Goal: Task Accomplishment & Management: Manage account settings

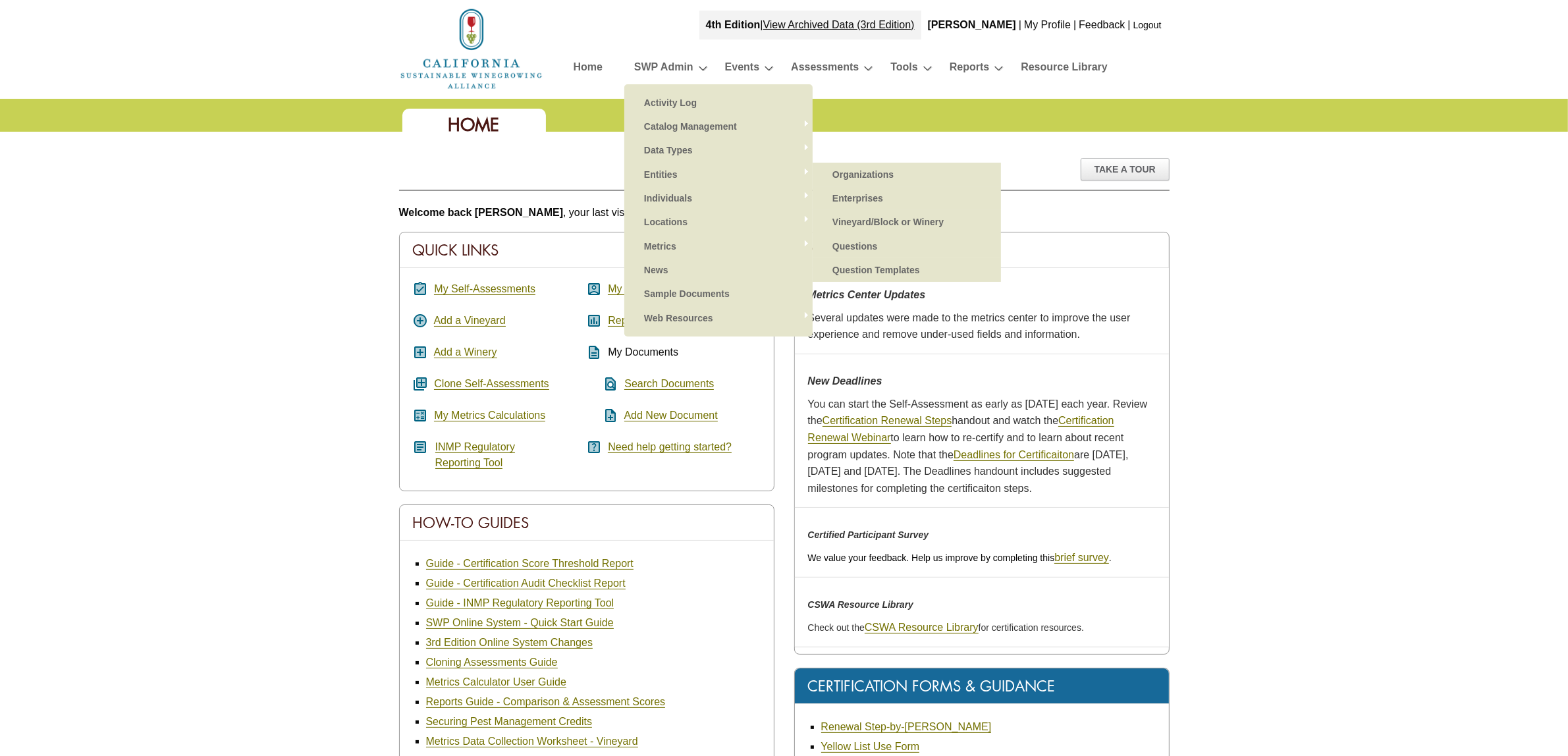
click at [894, 178] on link "Organizations" at bounding box center [906, 174] width 162 height 24
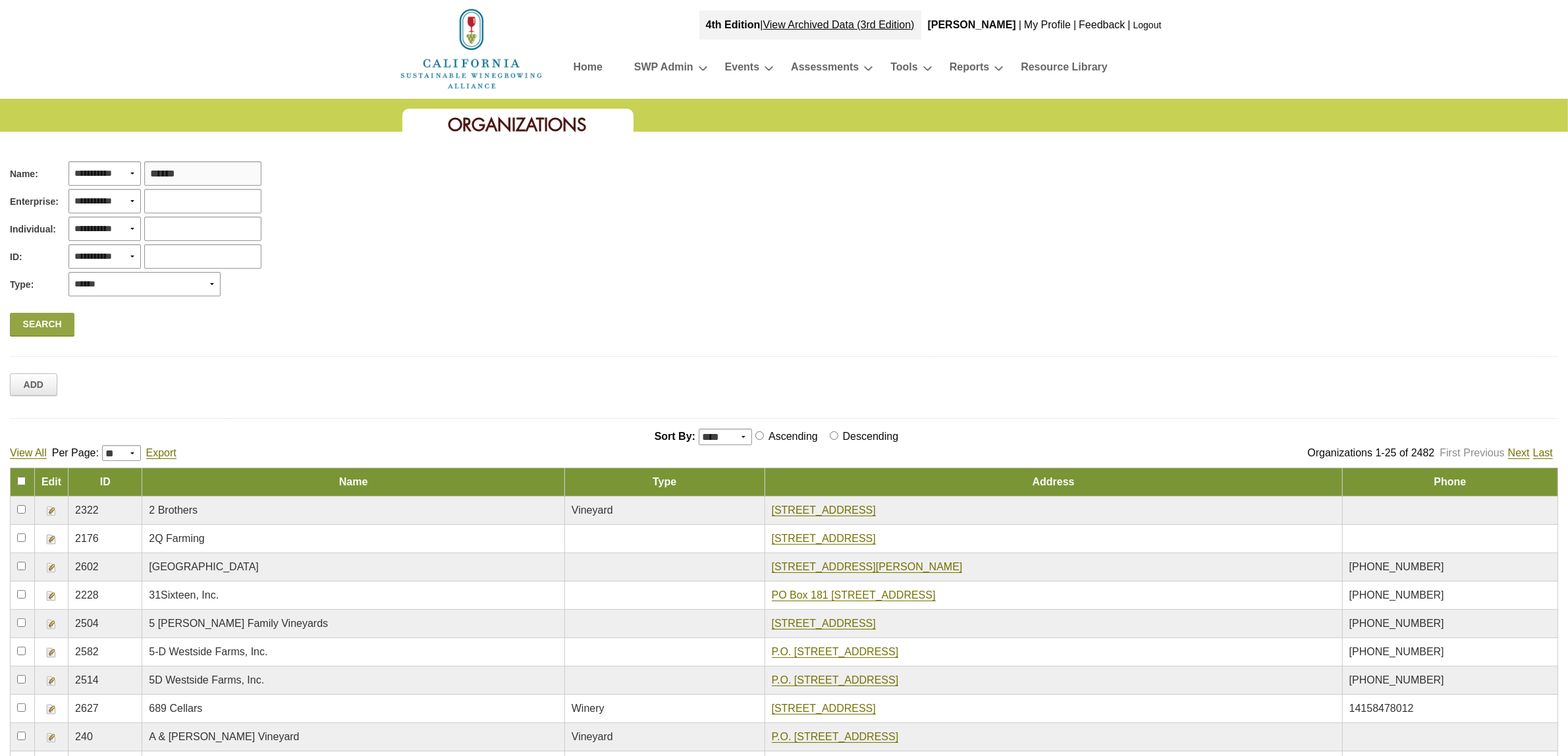
type input "*******"
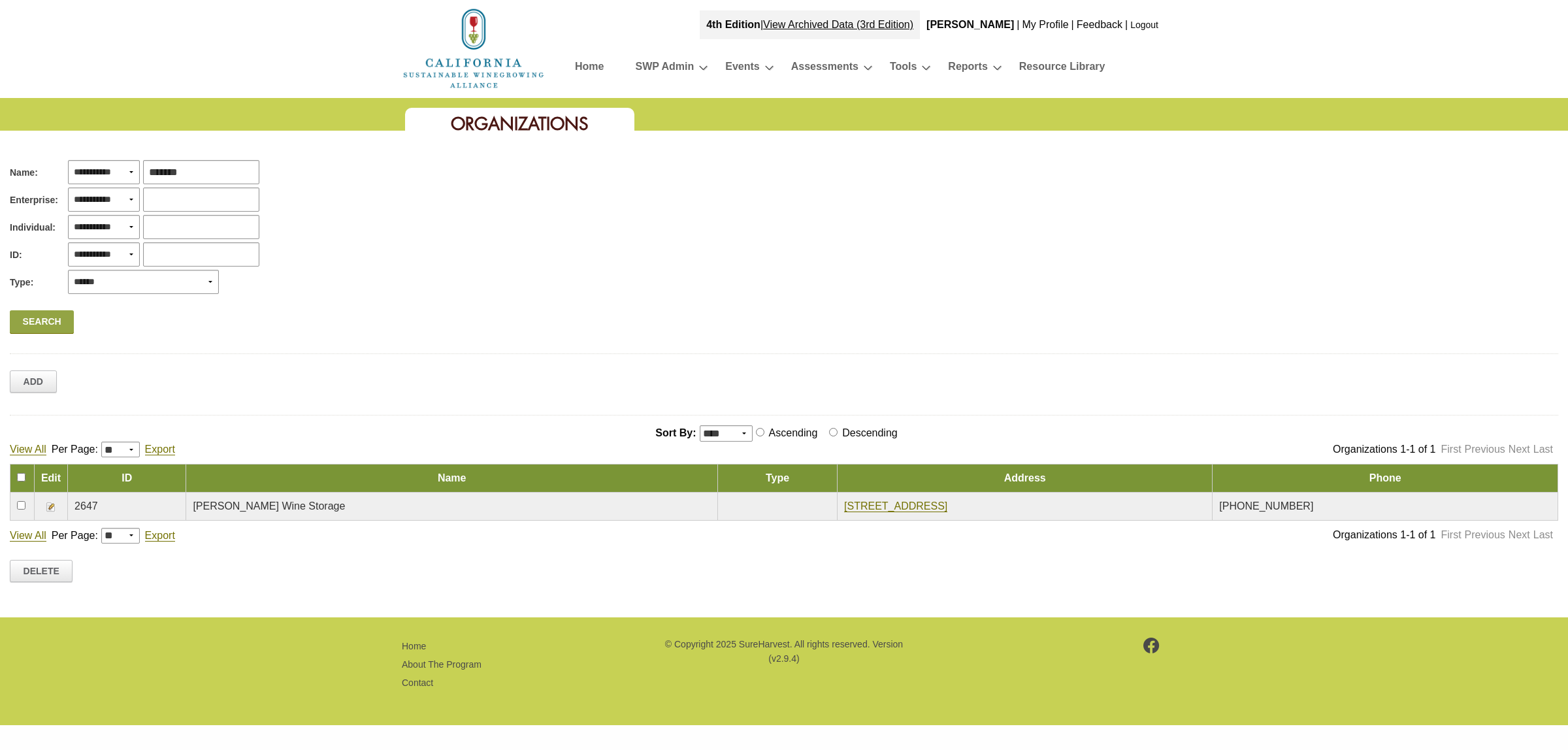
drag, startPoint x: 212, startPoint y: 173, endPoint x: 115, endPoint y: 168, distance: 97.1
click at [115, 168] on div "**********" at bounding box center [162, 170] width 195 height 27
type input "********"
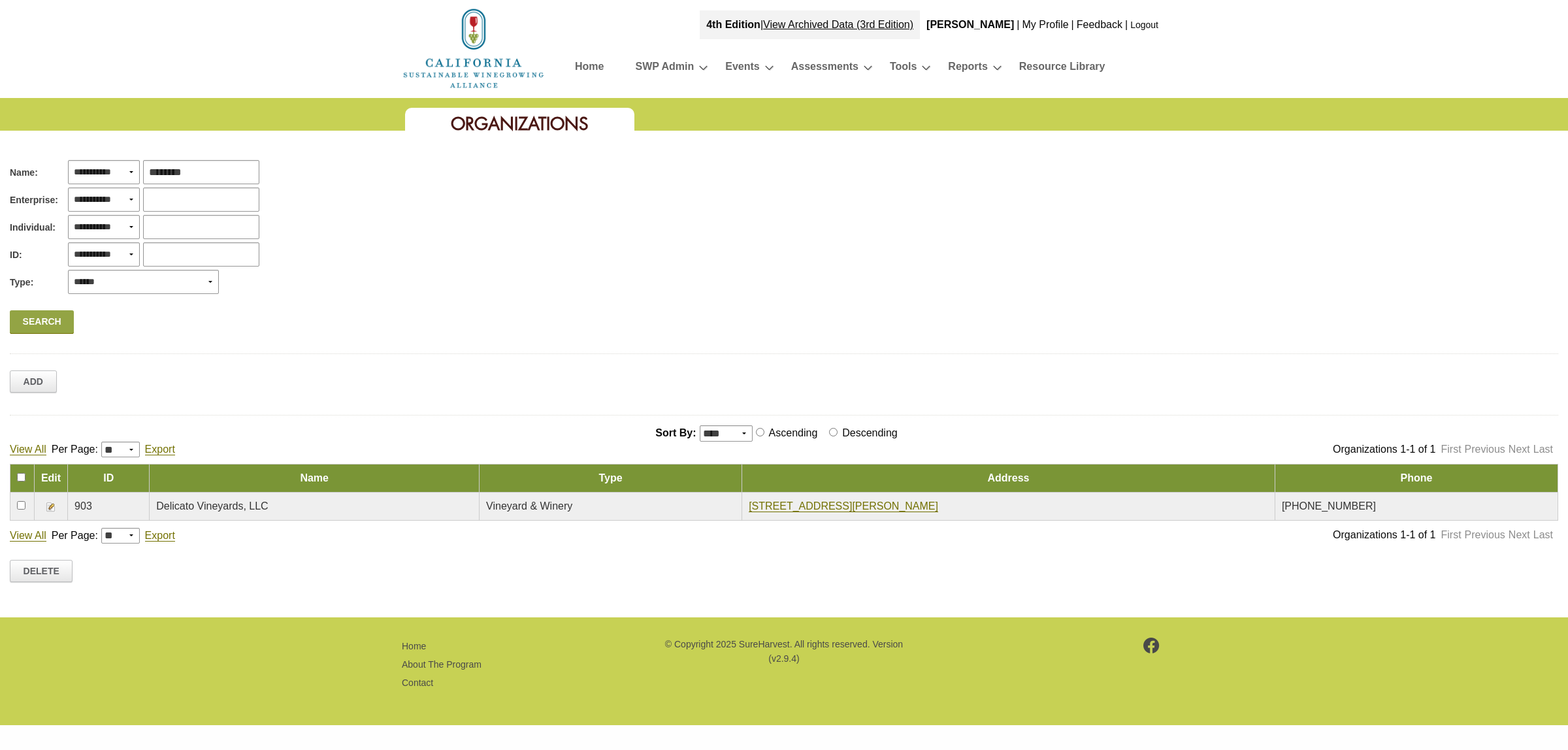
click at [50, 506] on img at bounding box center [50, 506] width 10 height 10
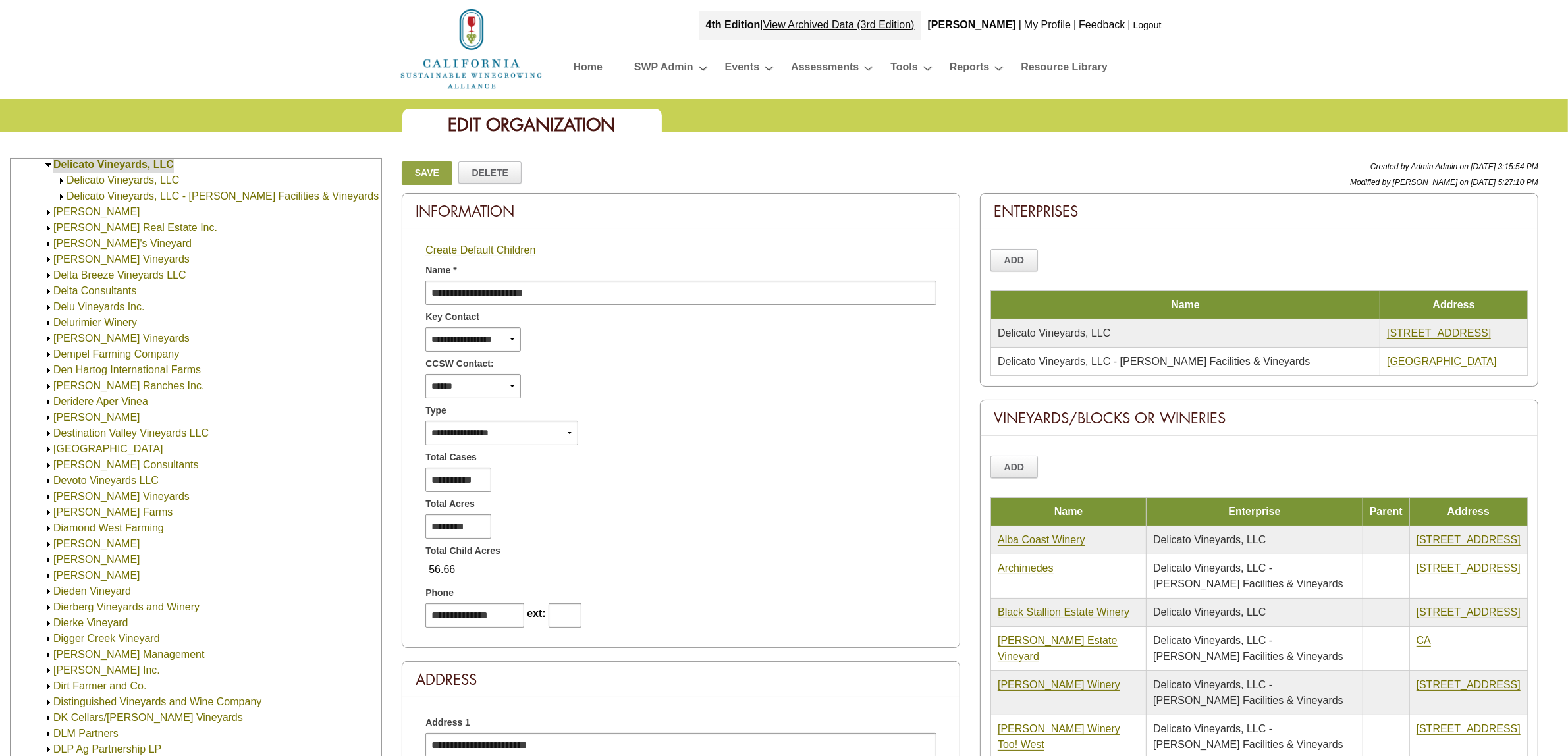
click at [60, 198] on img at bounding box center [61, 197] width 10 height 10
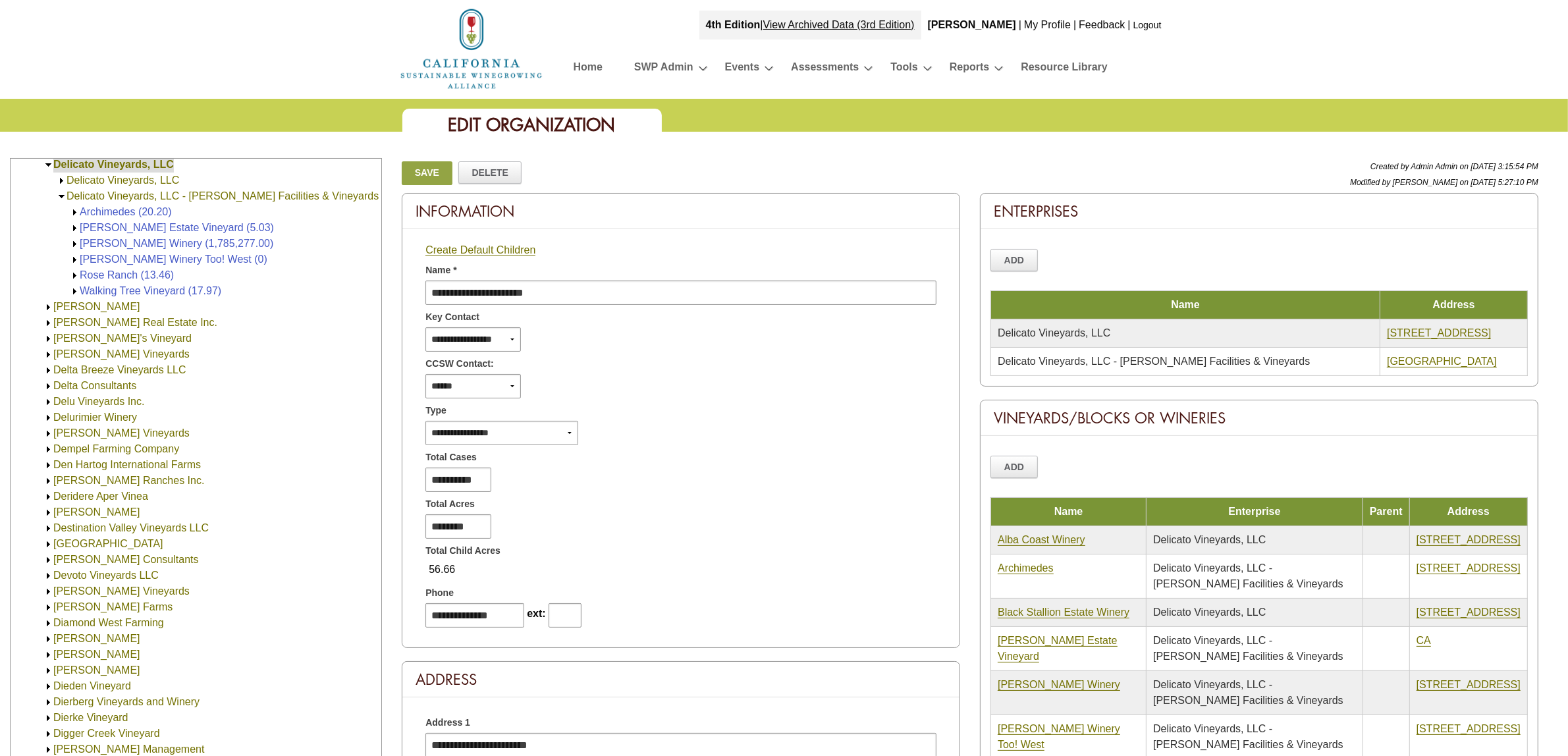
click at [75, 260] on img at bounding box center [75, 259] width 10 height 10
click at [75, 231] on img at bounding box center [75, 228] width 10 height 10
click at [73, 244] on img at bounding box center [75, 244] width 10 height 10
click at [71, 273] on img at bounding box center [75, 275] width 10 height 10
click at [76, 288] on img at bounding box center [75, 291] width 10 height 10
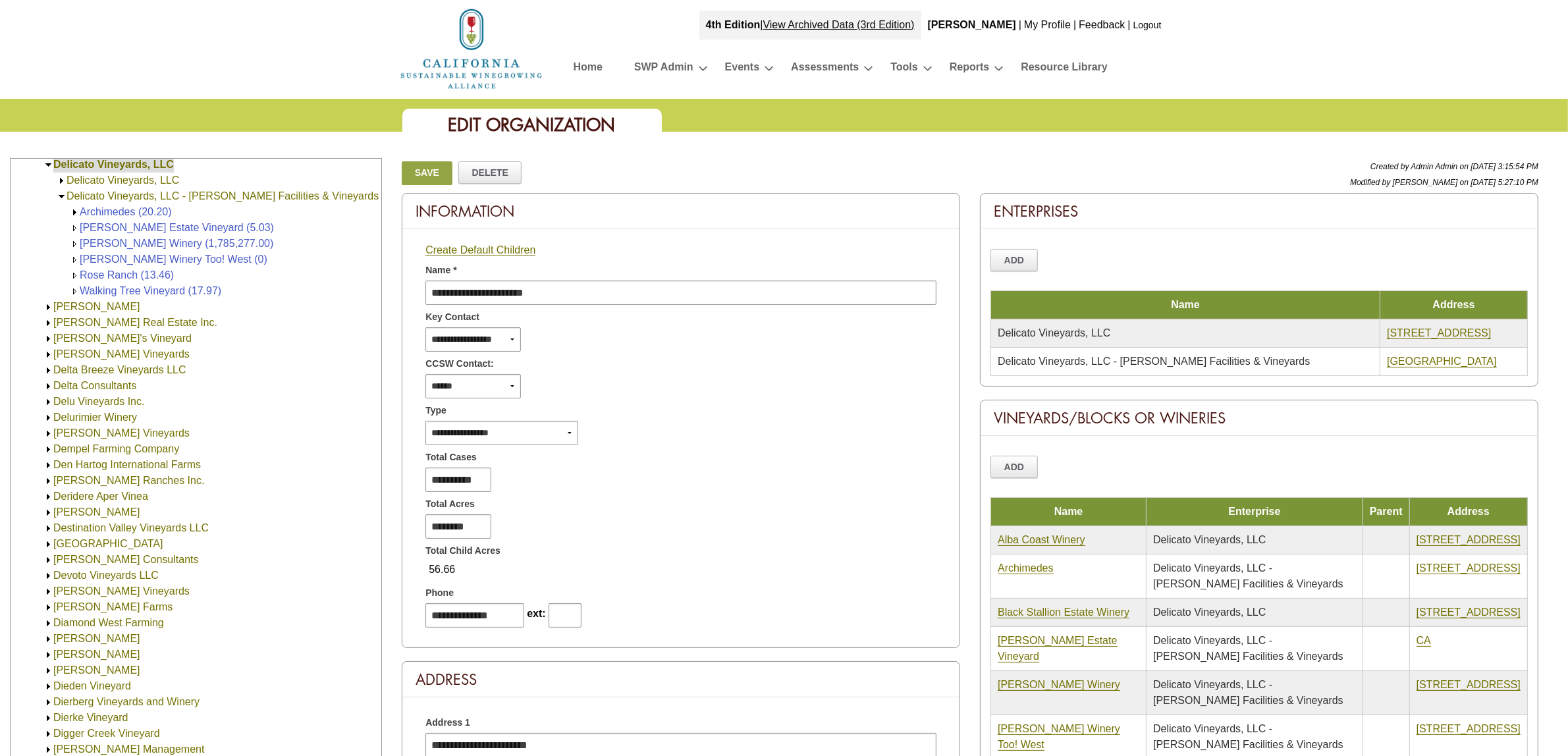
click at [73, 212] on img at bounding box center [75, 212] width 10 height 10
click at [60, 179] on img at bounding box center [61, 180] width 10 height 10
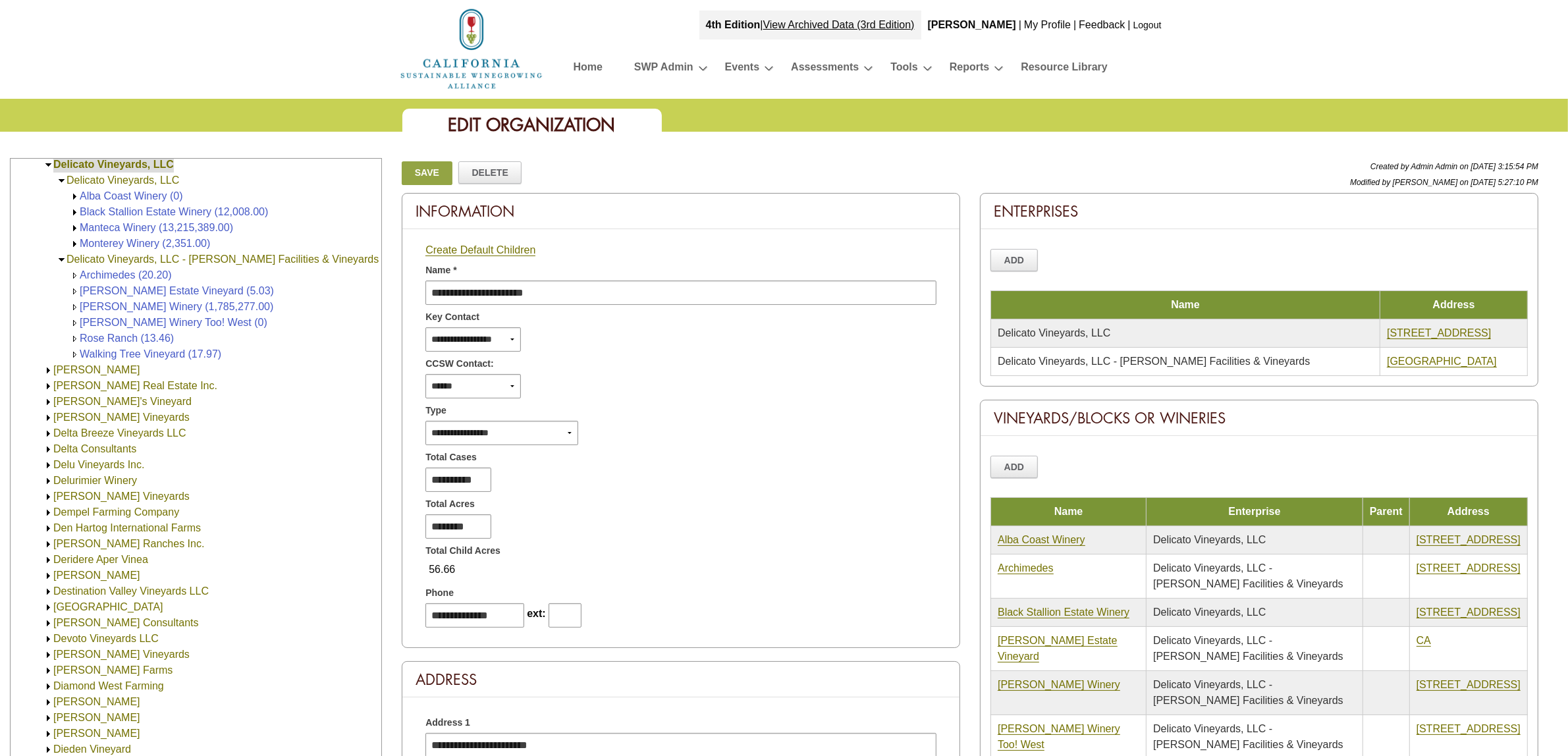
click at [188, 320] on link "[PERSON_NAME] Winery Too! West (0)" at bounding box center [173, 322] width 187 height 11
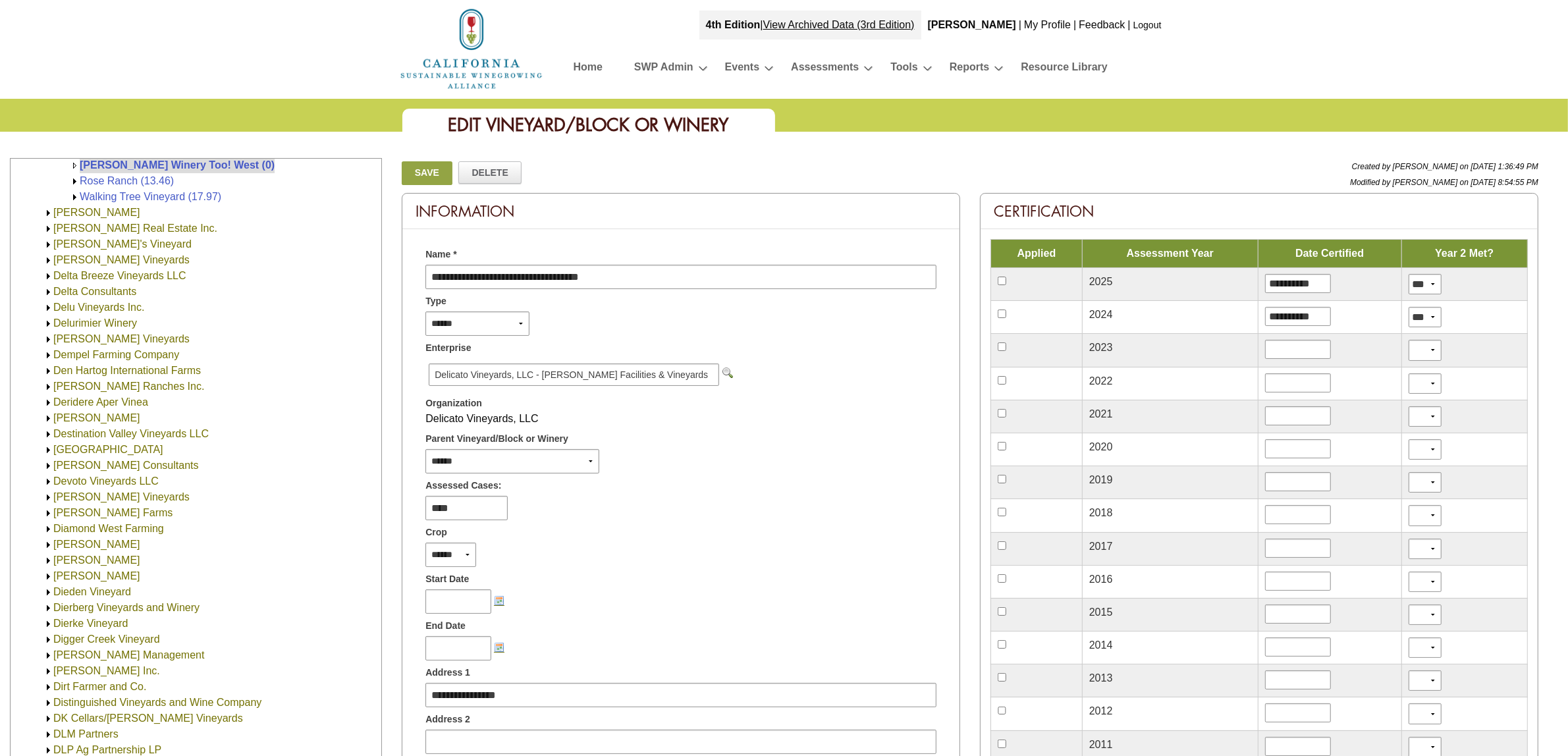
click at [722, 368] on input "image" at bounding box center [727, 372] width 10 height 10
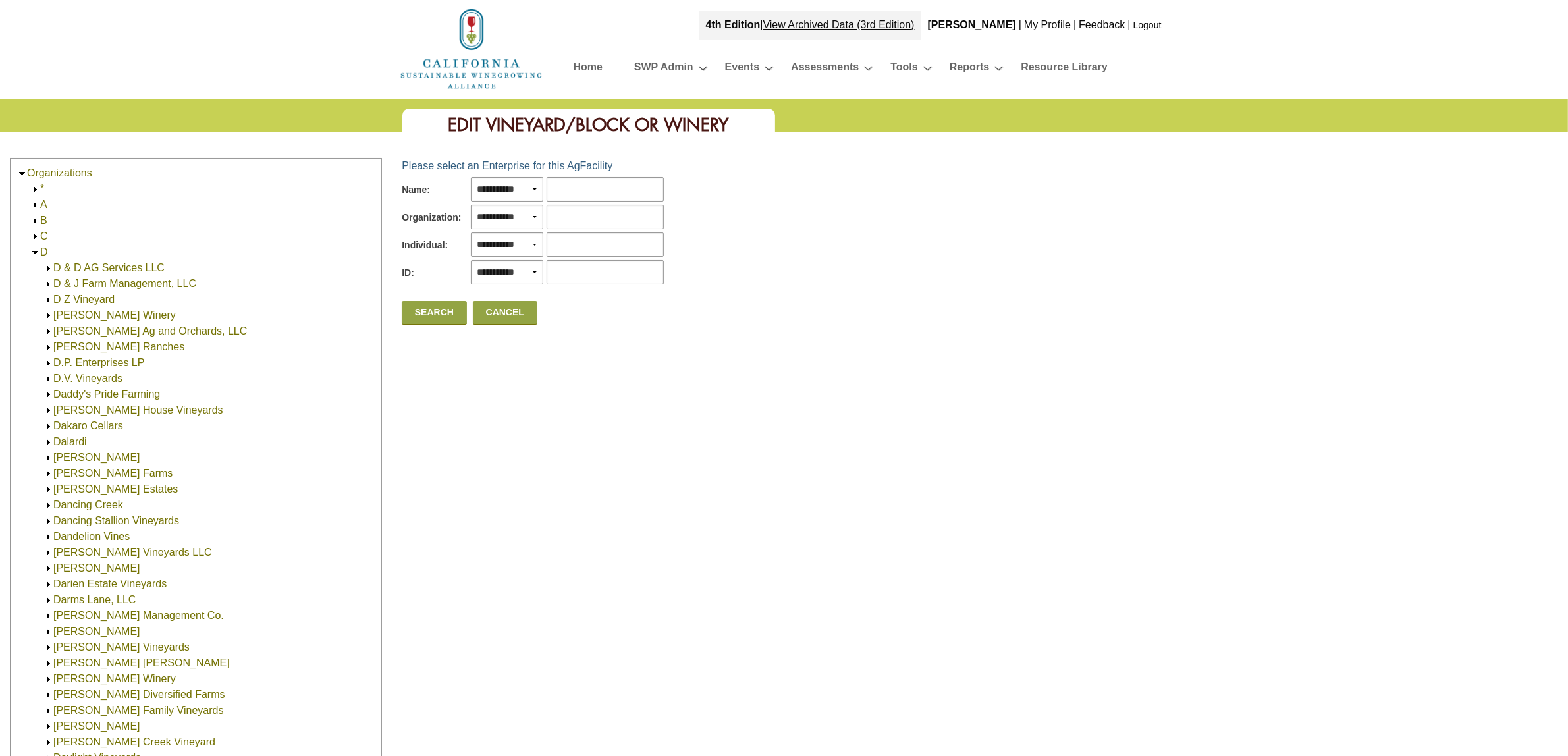
scroll to position [940, 0]
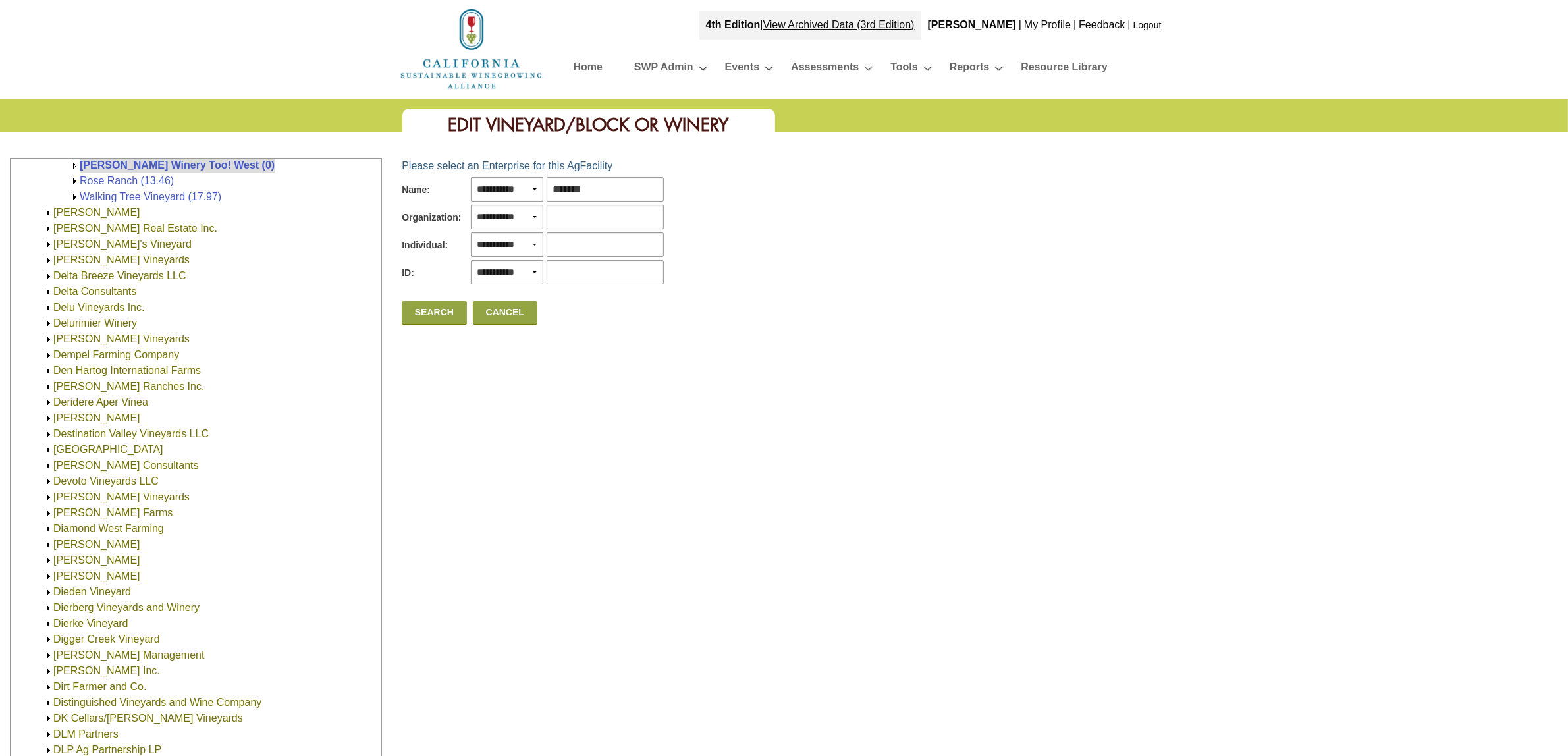
type input "*******"
click at [437, 316] on link "Search" at bounding box center [434, 313] width 65 height 24
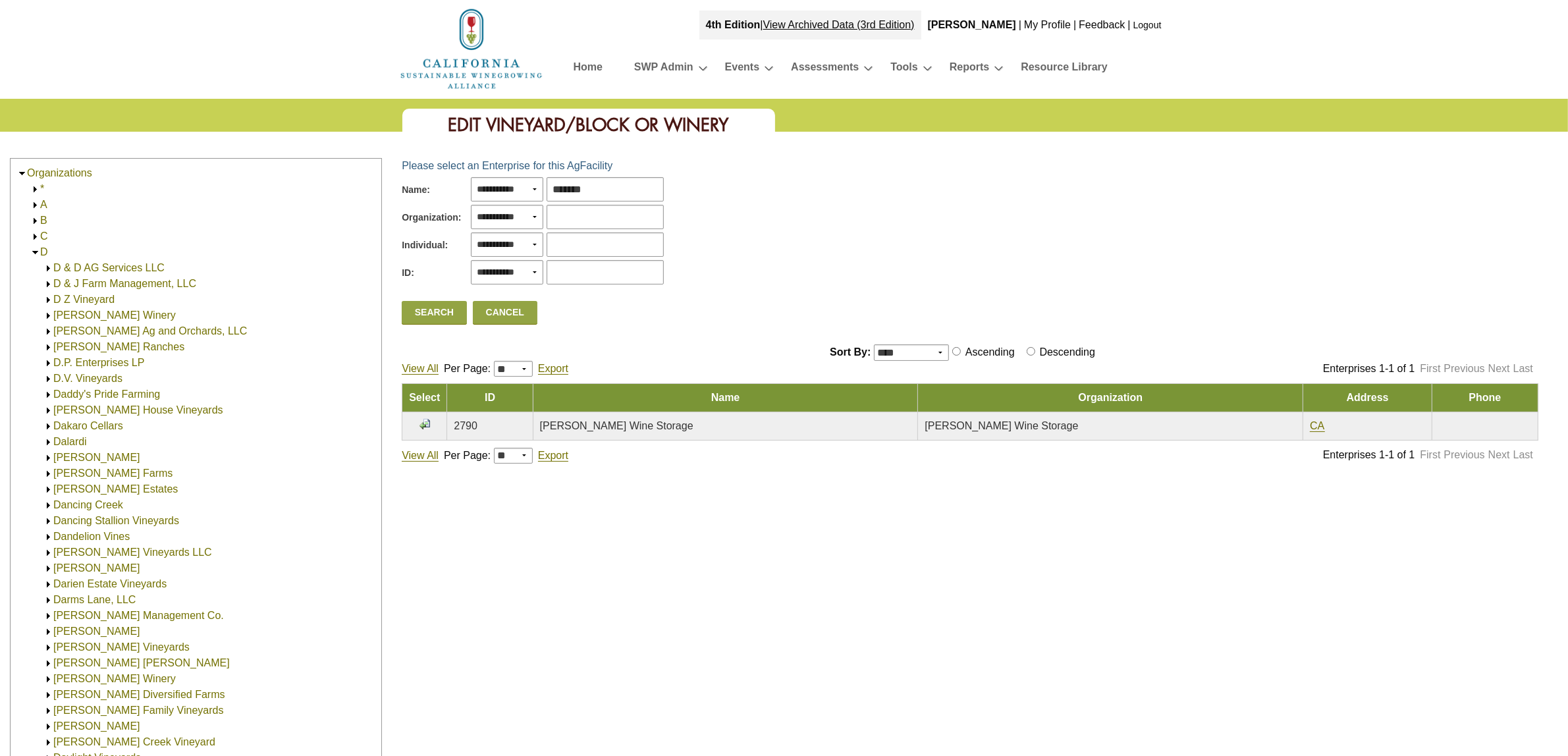
scroll to position [940, 0]
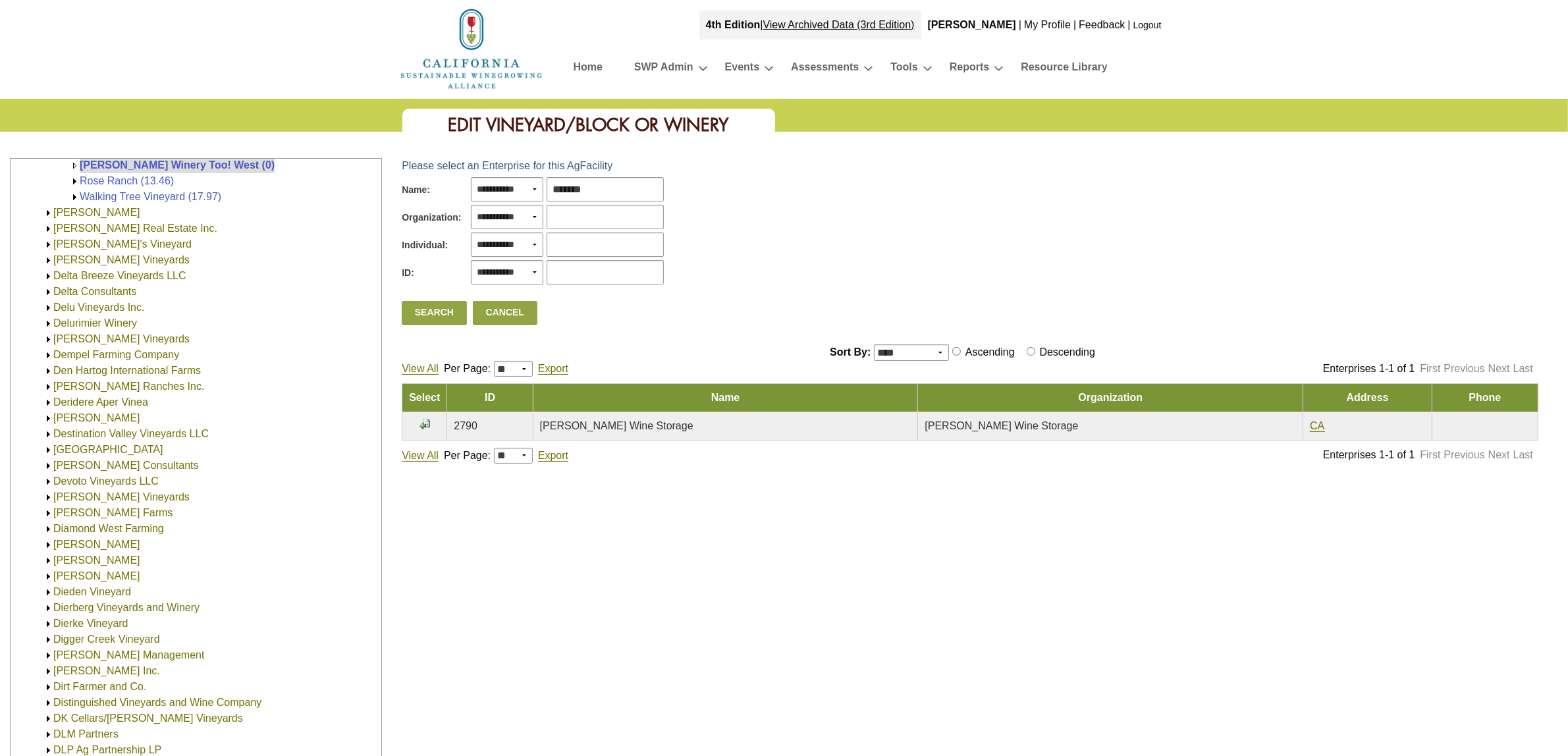
click at [427, 423] on input "image" at bounding box center [424, 424] width 10 height 10
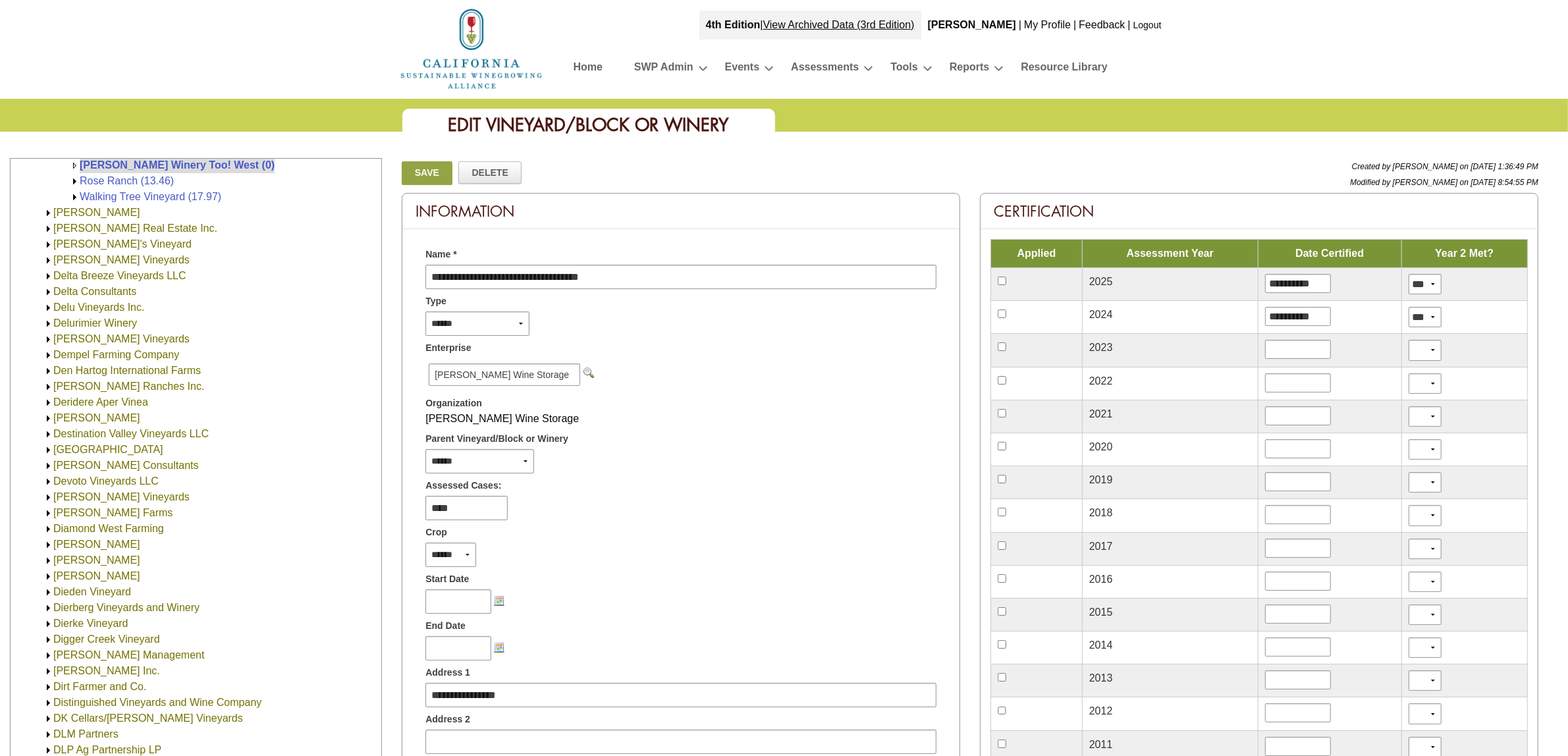
click at [427, 169] on link "Save" at bounding box center [427, 174] width 50 height 24
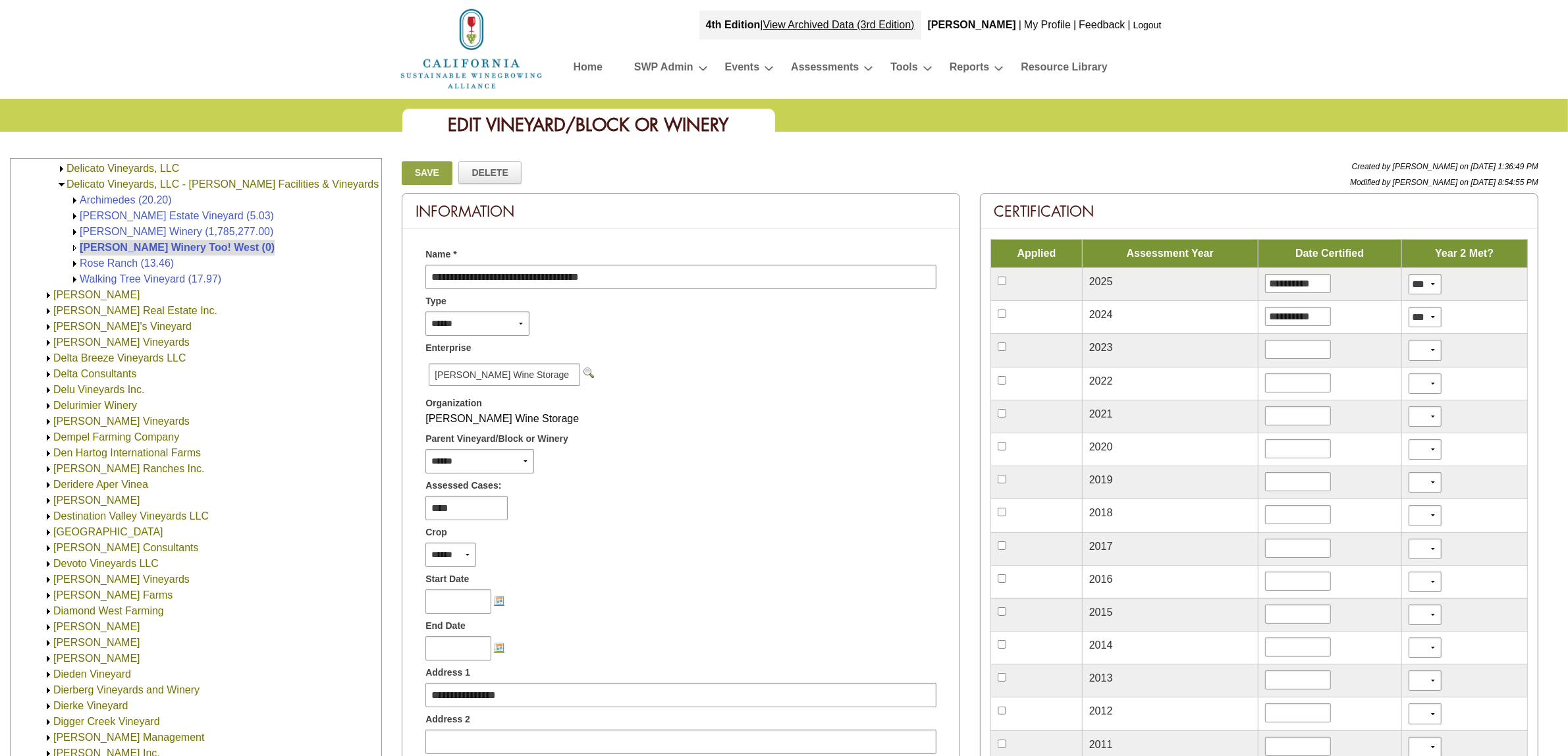
click at [101, 263] on link "Rose Ranch (13.46)" at bounding box center [127, 263] width 94 height 11
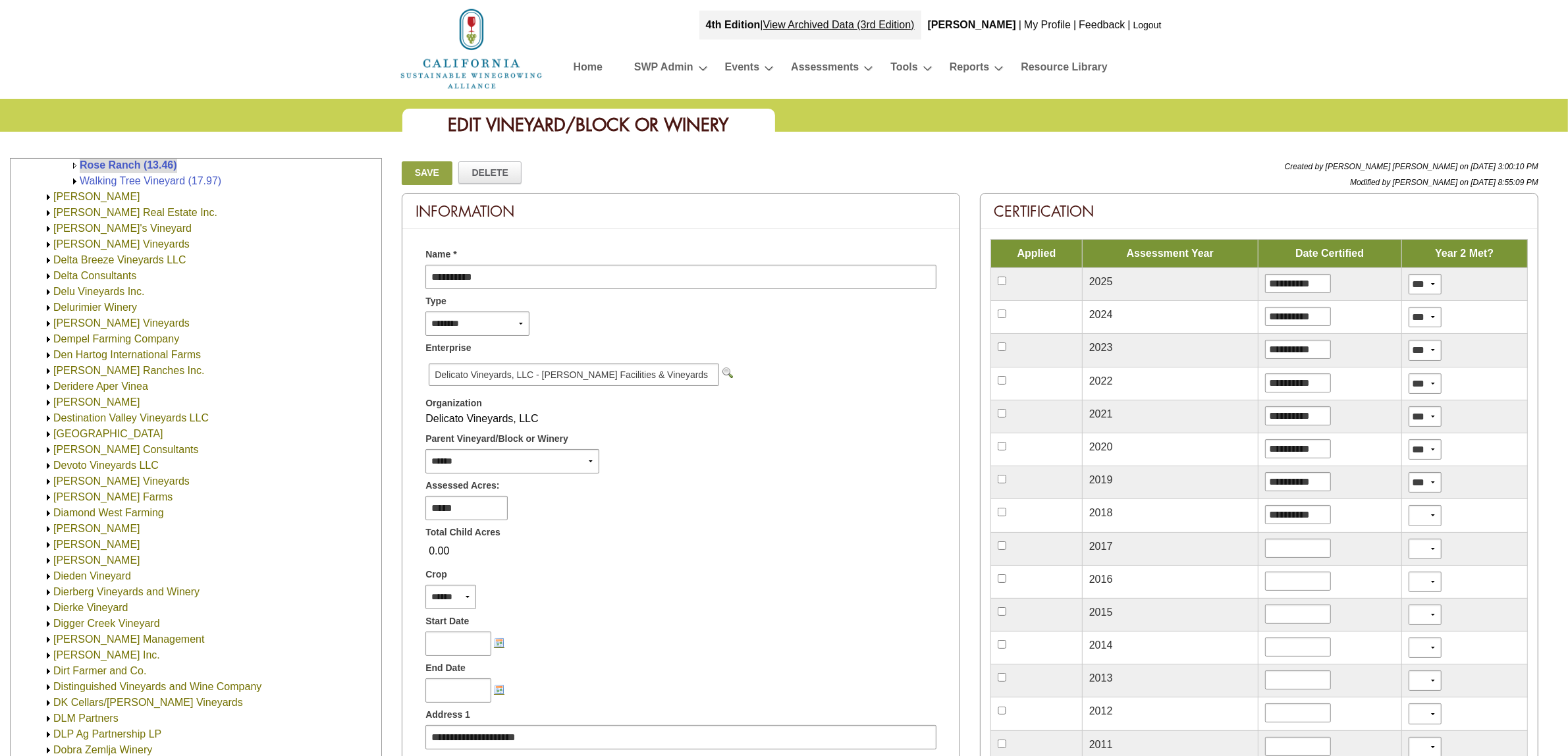
click at [722, 373] on input "image" at bounding box center [727, 372] width 10 height 10
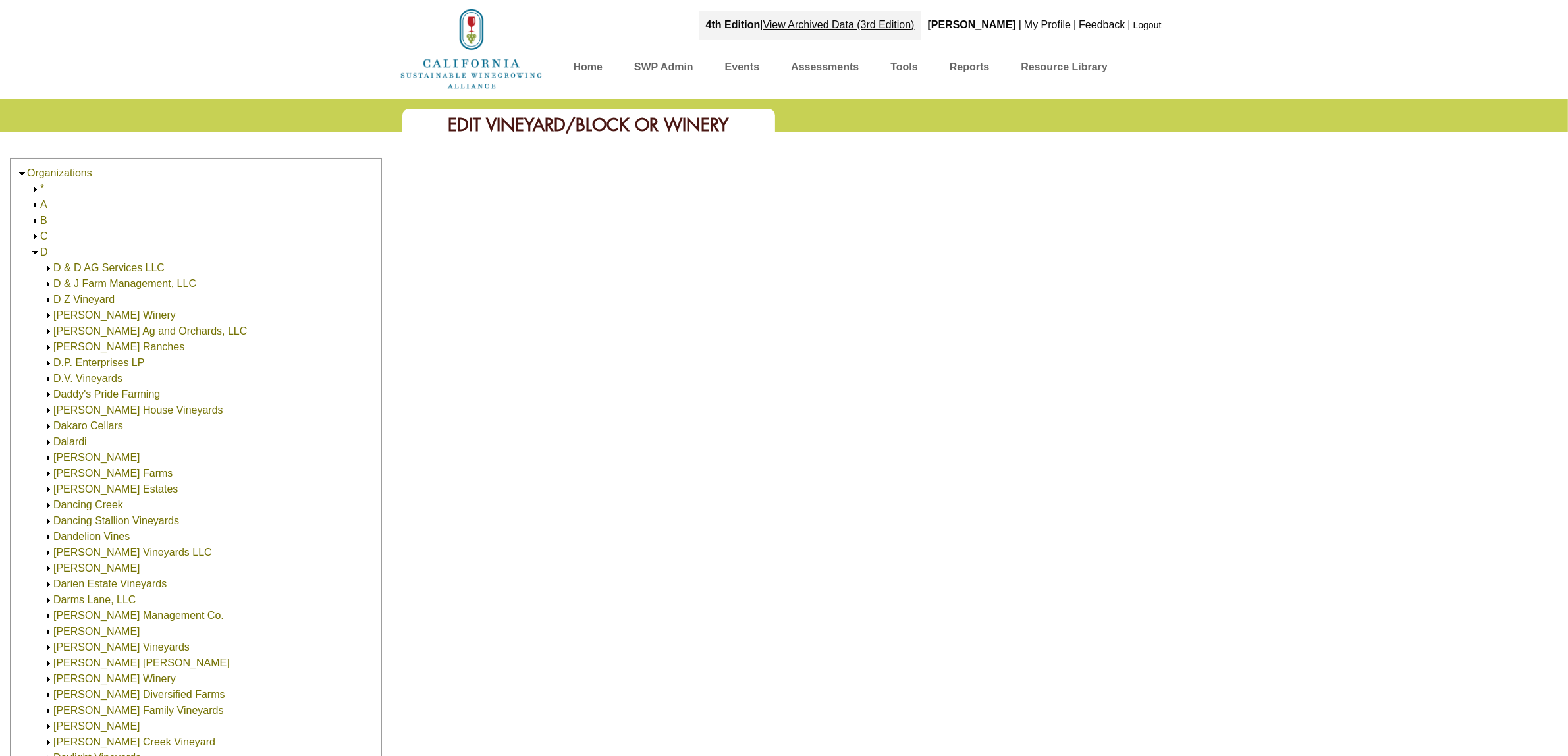
scroll to position [940, 0]
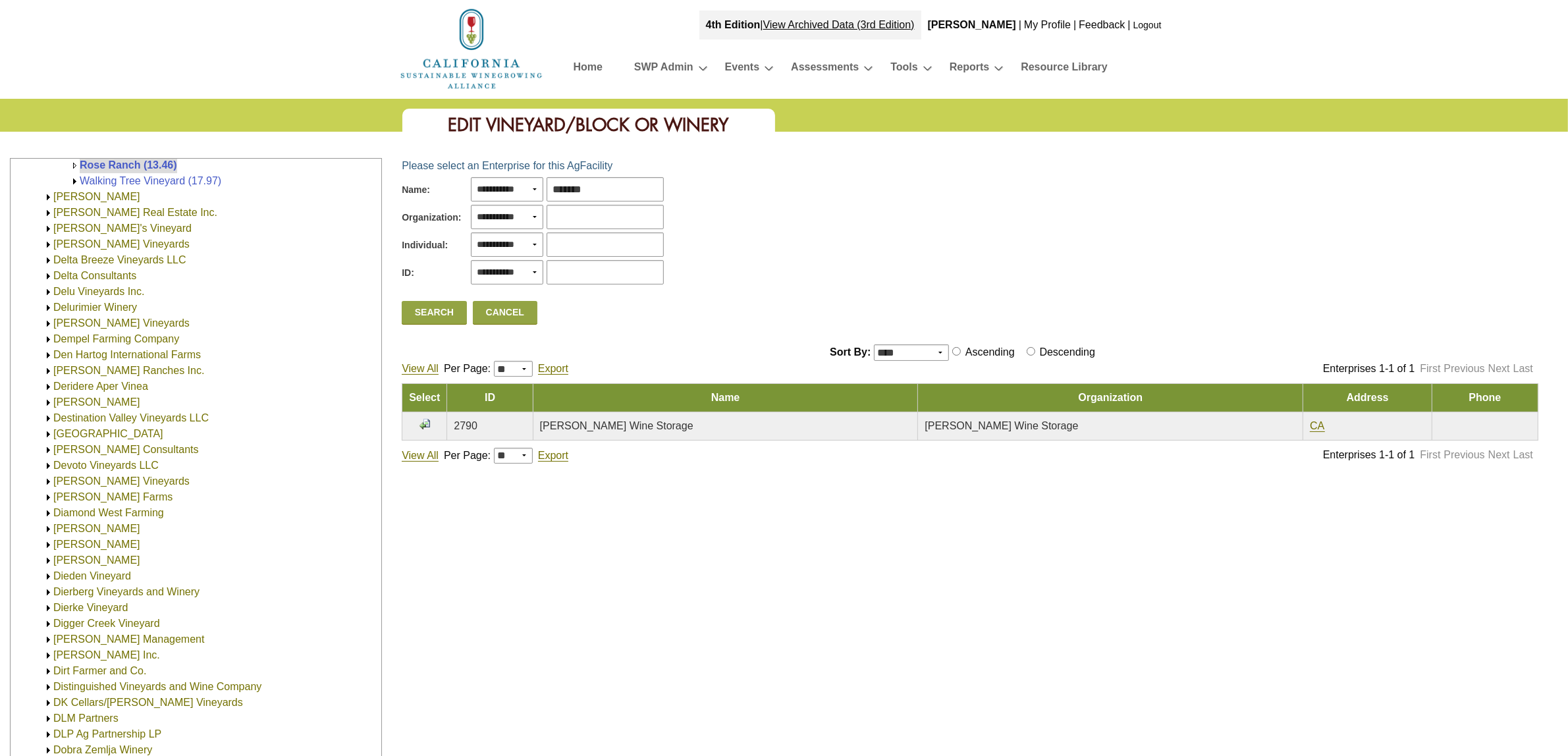
click at [426, 416] on td at bounding box center [425, 426] width 44 height 29
click at [426, 419] on input "image" at bounding box center [424, 424] width 10 height 10
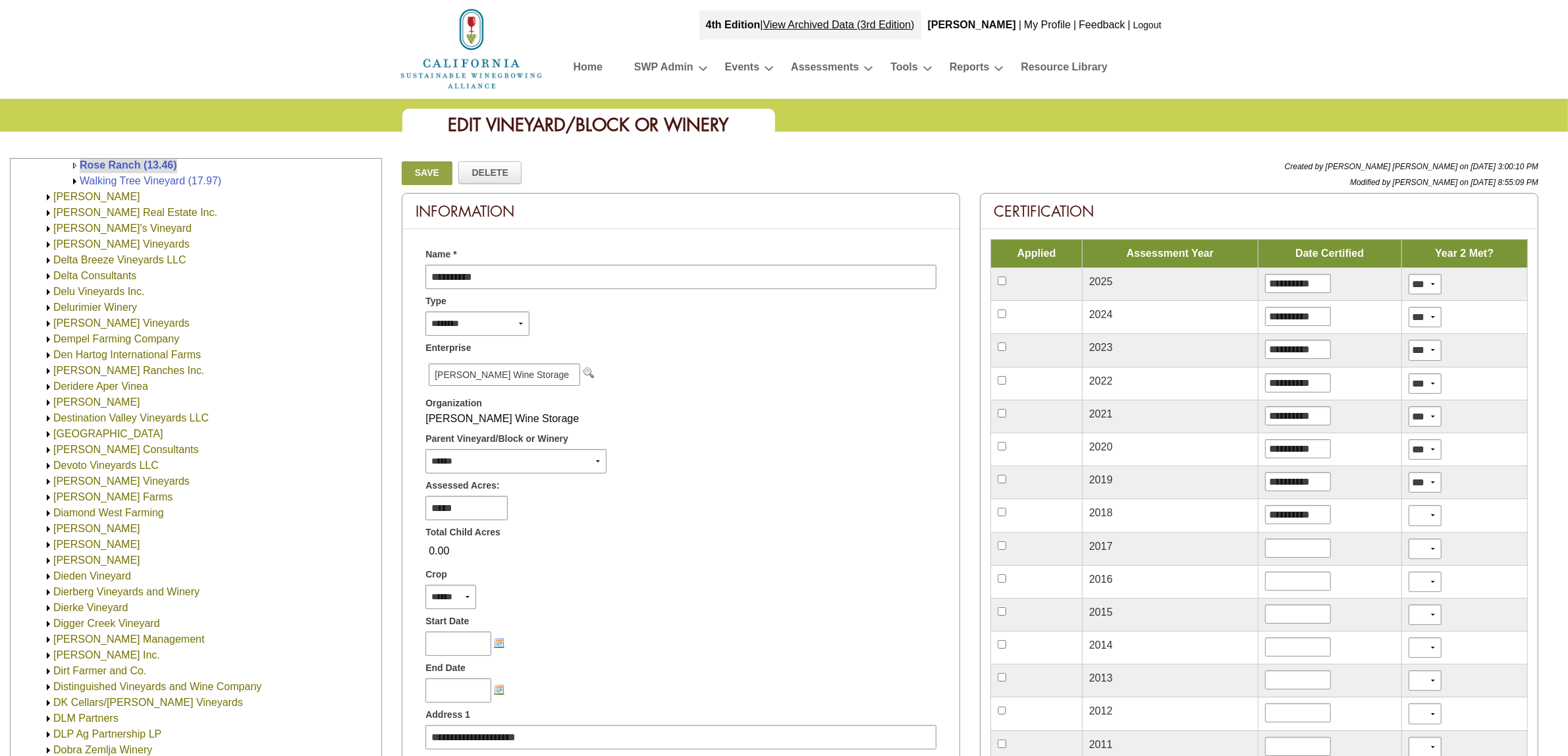
click at [426, 179] on link "Save" at bounding box center [427, 174] width 50 height 24
